Goal: Find specific page/section: Find specific page/section

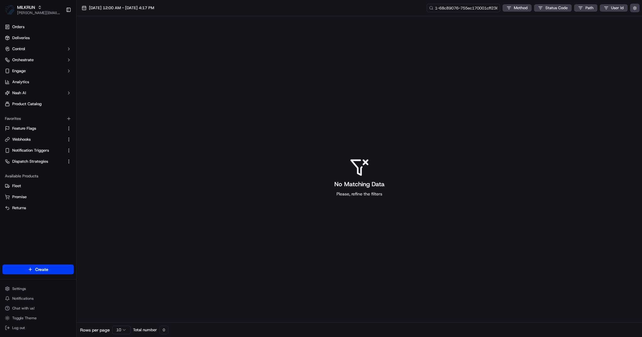
click at [478, 8] on input "1-68c89076-755ec170001cff236b498f8f" at bounding box center [463, 8] width 73 height 9
click at [143, 9] on span "15/09/2025 12:00 AM - 15/09/2025 4:17 PM" at bounding box center [121, 8] width 65 height 6
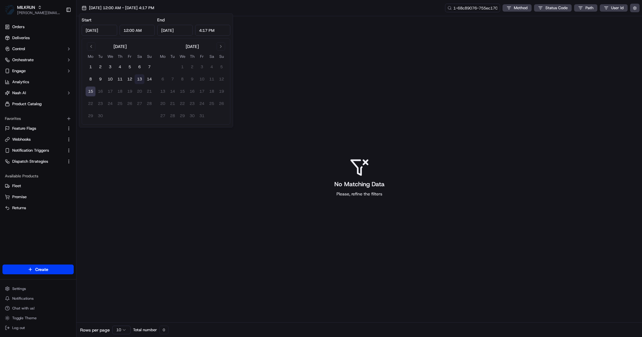
click at [140, 79] on button "13" at bounding box center [140, 79] width 10 height 10
type input "Sep 13, 2025"
type input "11:59 PM"
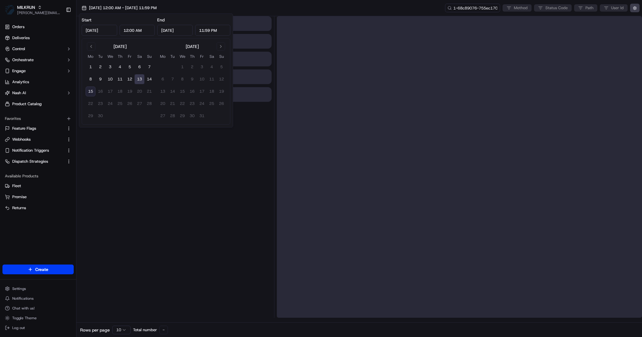
click at [89, 90] on button "15" at bounding box center [91, 92] width 10 height 10
type input "Sep 15, 2025"
click at [332, 9] on div "13/09/2025 12:00 AM - 15/09/2025 11:59 PM 1-68c89076-755ec170001cff236b498f8f M…" at bounding box center [360, 8] width 566 height 16
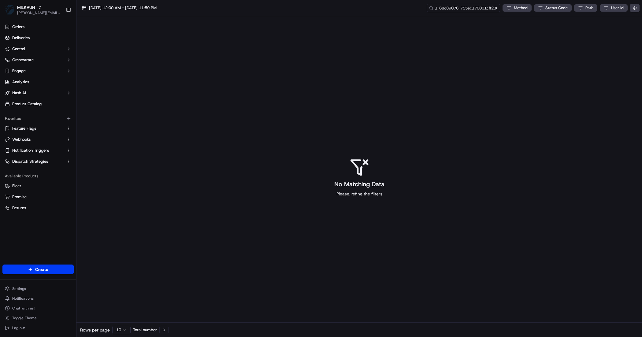
click at [463, 7] on input "1-68c89076-755ec170001cff236b498f8f" at bounding box center [463, 8] width 73 height 9
click at [464, 9] on input "1-68c89076-755ec170001cff236b498f8f" at bounding box center [463, 8] width 73 height 9
click at [30, 6] on span "MILKRUN" at bounding box center [26, 7] width 18 height 6
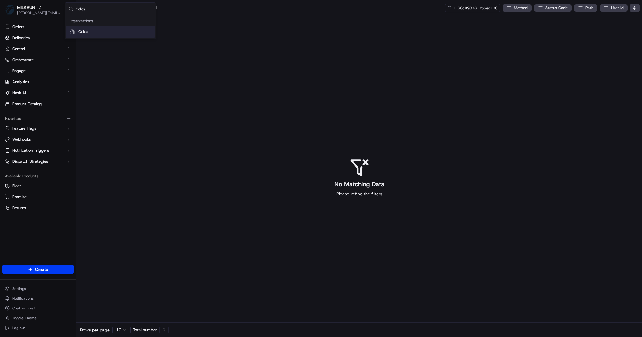
type input "coles"
click at [90, 36] on div "Coles" at bounding box center [110, 32] width 89 height 12
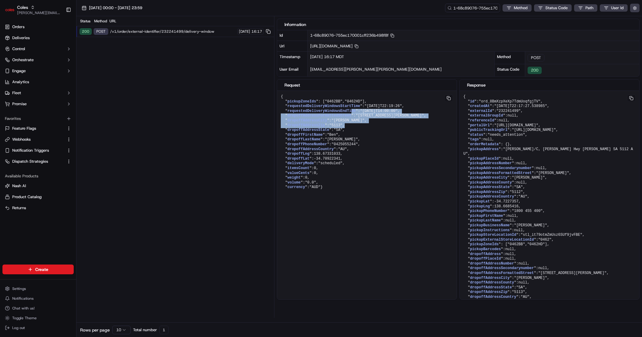
drag, startPoint x: 352, startPoint y: 125, endPoint x: 358, endPoint y: 138, distance: 15.1
click at [358, 138] on pre "{ " pickupZoneIds ": [ "0462BB" , "0462HD" ], " requestedDeliveryWindowsStartTi…" at bounding box center [367, 142] width 180 height 103
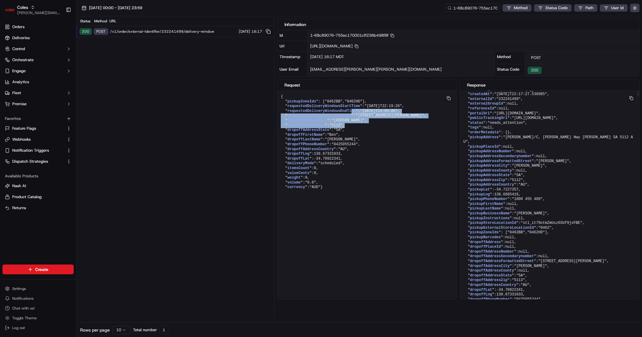
scroll to position [13, 0]
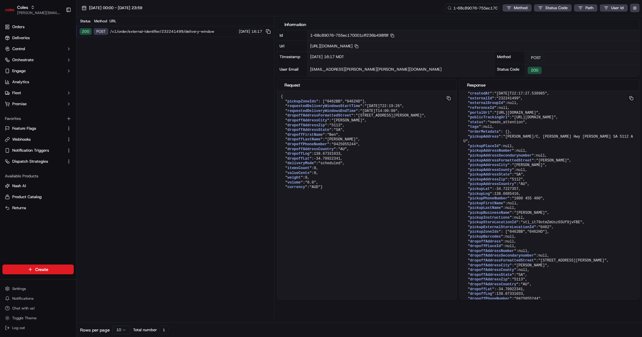
click at [371, 118] on span ""76 Woodford Rd"" at bounding box center [390, 116] width 68 height 4
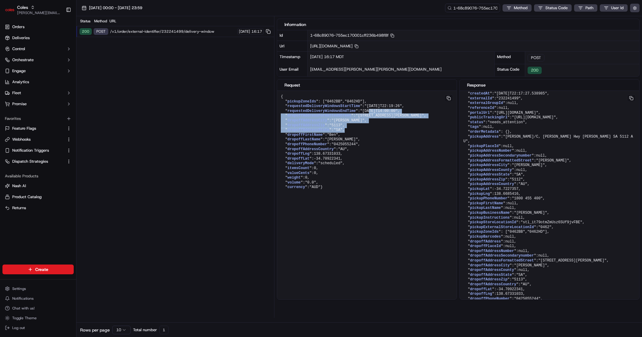
drag, startPoint x: 371, startPoint y: 128, endPoint x: 375, endPoint y: 142, distance: 15.1
click at [375, 142] on pre "{ " pickupZoneIds ": [ "0462BB" , "0462HD" ], " requestedDeliveryWindowsStartTi…" at bounding box center [367, 142] width 180 height 103
drag, startPoint x: 376, startPoint y: 118, endPoint x: 404, endPoint y: 124, distance: 28.4
click at [404, 124] on pre "{ " pickupZoneIds ": [ "0462BB" , "0462HD" ], " requestedDeliveryWindowsStartTi…" at bounding box center [367, 142] width 180 height 103
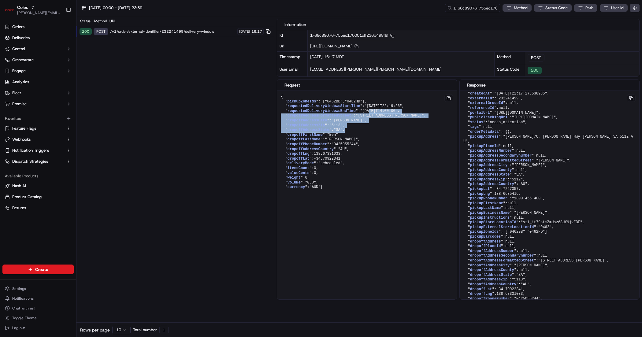
click at [398, 113] on span ""2025-09-22T14:00:00"" at bounding box center [378, 111] width 37 height 4
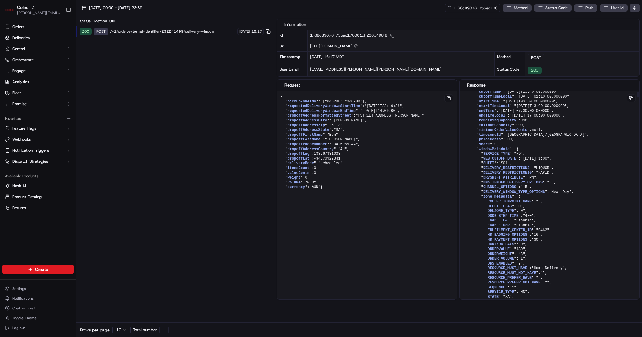
scroll to position [482, 0]
drag, startPoint x: 499, startPoint y: 121, endPoint x: 505, endPoint y: 124, distance: 7.1
click at [487, 113] on span "endTime" at bounding box center [486, 111] width 15 height 4
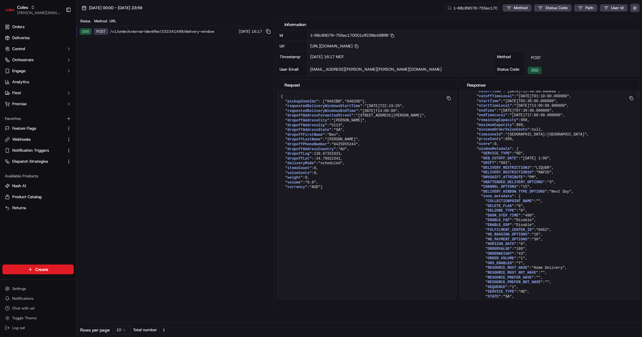
click at [487, 113] on span "endTime" at bounding box center [486, 111] width 15 height 4
drag, startPoint x: 487, startPoint y: 134, endPoint x: 490, endPoint y: 132, distance: 3.2
click at [487, 113] on span "endTime" at bounding box center [486, 111] width 15 height 4
click at [499, 108] on span "startTimeLocal" at bounding box center [494, 106] width 31 height 4
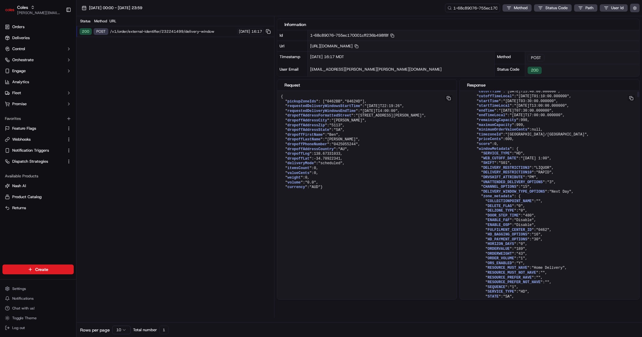
click at [501, 118] on span "endTimeLocal" at bounding box center [492, 115] width 26 height 4
drag, startPoint x: 547, startPoint y: 137, endPoint x: 582, endPoint y: 141, distance: 35.1
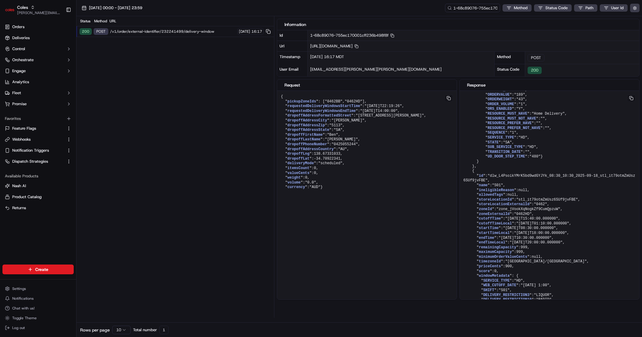
scroll to position [7112, 0]
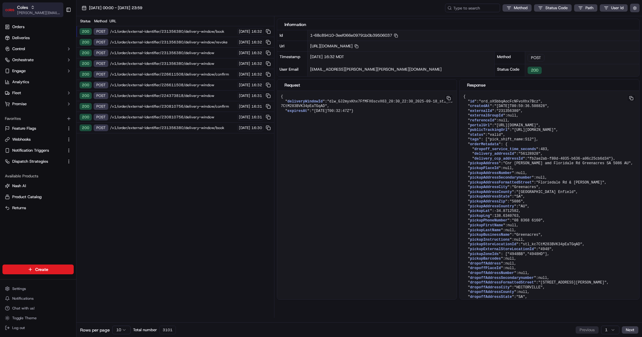
click at [32, 5] on icon "button" at bounding box center [33, 7] width 4 height 4
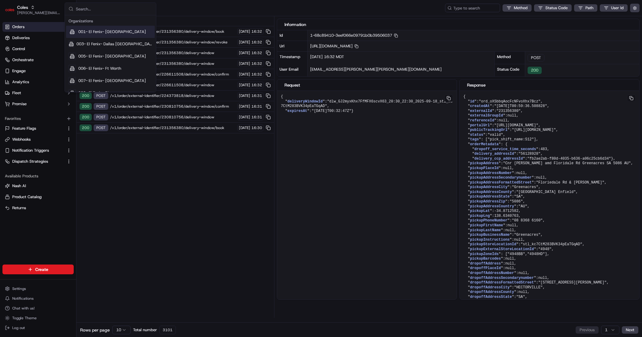
click at [37, 28] on link "Orders" at bounding box center [37, 27] width 71 height 10
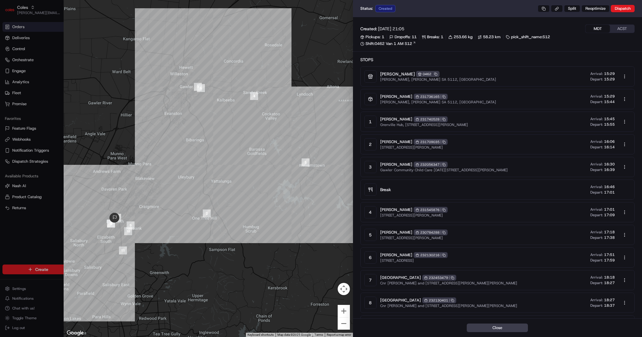
click at [623, 30] on button "ACST" at bounding box center [622, 29] width 24 height 8
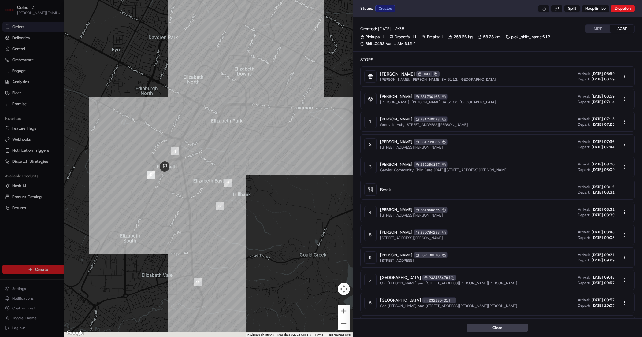
drag, startPoint x: 166, startPoint y: 222, endPoint x: 252, endPoint y: 153, distance: 111.0
click at [252, 153] on div at bounding box center [208, 168] width 289 height 337
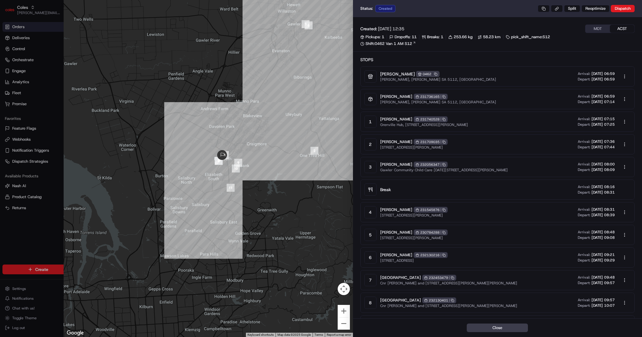
drag, startPoint x: 248, startPoint y: 148, endPoint x: 184, endPoint y: 172, distance: 69.1
click at [184, 172] on div at bounding box center [208, 168] width 289 height 337
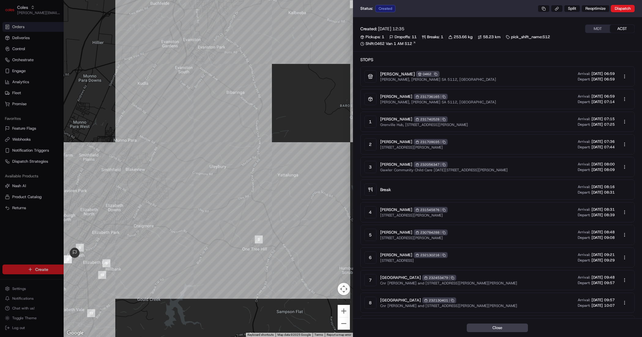
drag, startPoint x: 190, startPoint y: 103, endPoint x: 222, endPoint y: 42, distance: 69.1
click at [222, 42] on div at bounding box center [208, 168] width 289 height 337
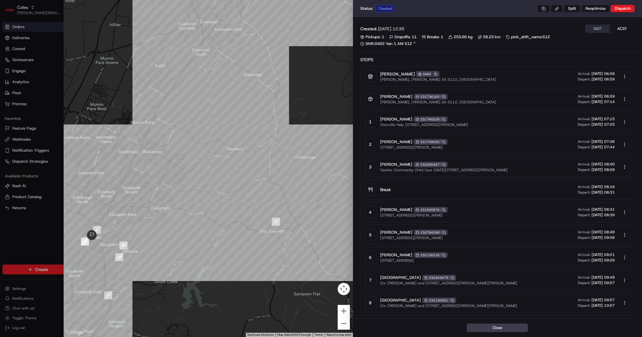
drag, startPoint x: 201, startPoint y: 180, endPoint x: 222, endPoint y: 157, distance: 31.2
click at [222, 157] on div at bounding box center [208, 168] width 289 height 337
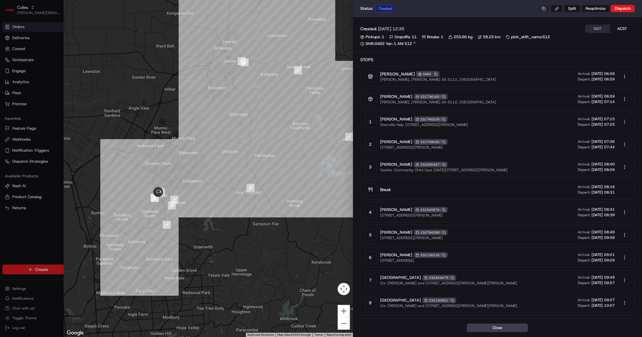
click at [544, 8] on button at bounding box center [544, 8] width 12 height 7
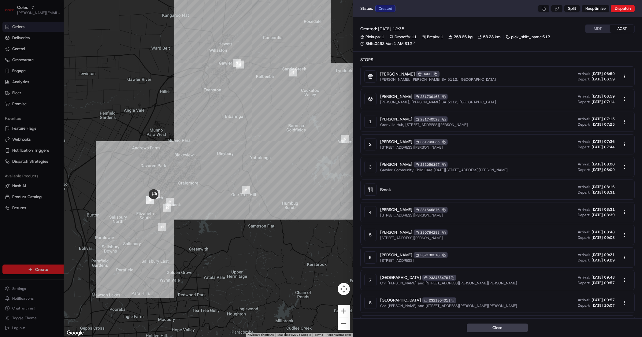
click at [256, 176] on div at bounding box center [208, 168] width 289 height 337
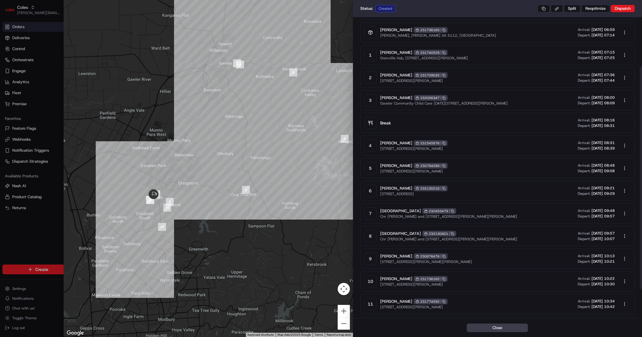
scroll to position [74, 0]
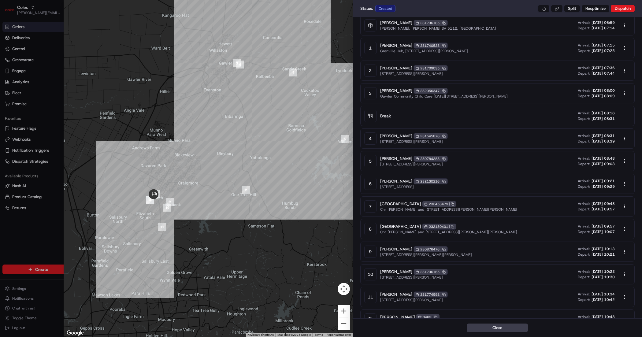
click at [414, 206] on span "Playford International College" at bounding box center [400, 204] width 41 height 6
click at [543, 209] on div "Playford International College 232453479 Copy 232453479 Cnr Philip Hwy and Croc…" at bounding box center [505, 206] width 251 height 12
click at [626, 207] on body "Coles john@usenash.com Toggle Sidebar Orders Deliveries Control Orchestrate Eng…" at bounding box center [321, 168] width 642 height 337
click at [610, 221] on div "Edit" at bounding box center [613, 219] width 54 height 9
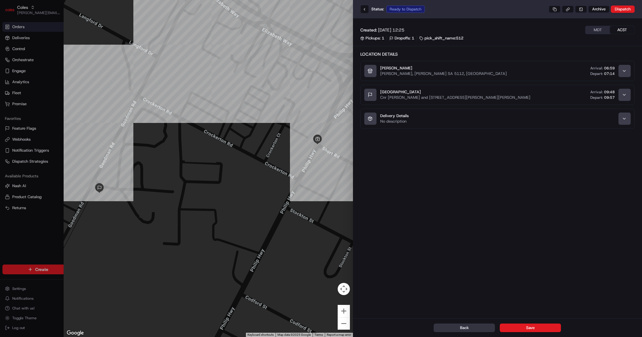
click at [468, 329] on button "Back" at bounding box center [464, 328] width 61 height 9
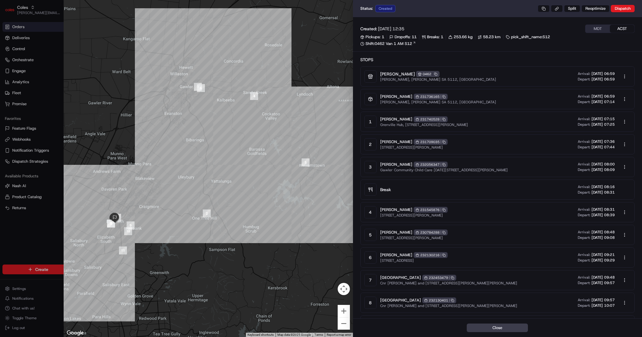
click at [311, 180] on div at bounding box center [208, 168] width 289 height 337
click at [308, 162] on img "waypoint-rte_o2bpMvkMBJzgeuzehUymsQ" at bounding box center [306, 163] width 8 height 8
click at [543, 11] on button at bounding box center [544, 8] width 12 height 7
